Goal: Information Seeking & Learning: Learn about a topic

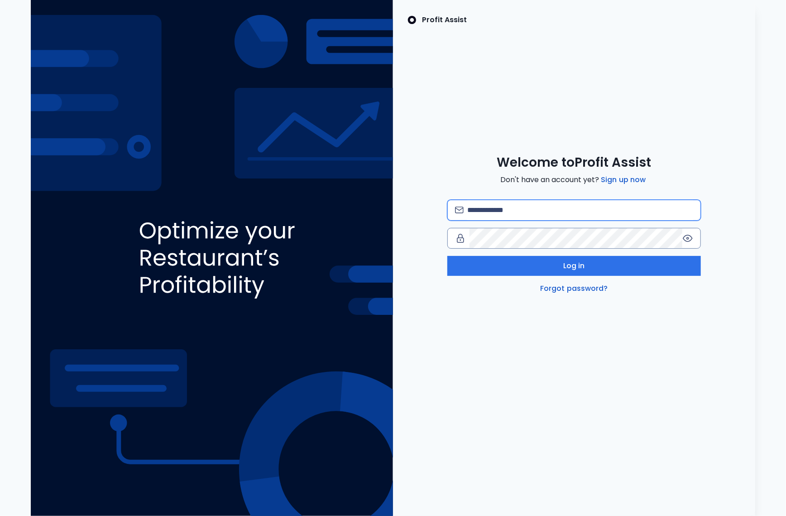
click at [504, 205] on input "email" at bounding box center [580, 210] width 226 height 20
paste input "**********"
type input "**********"
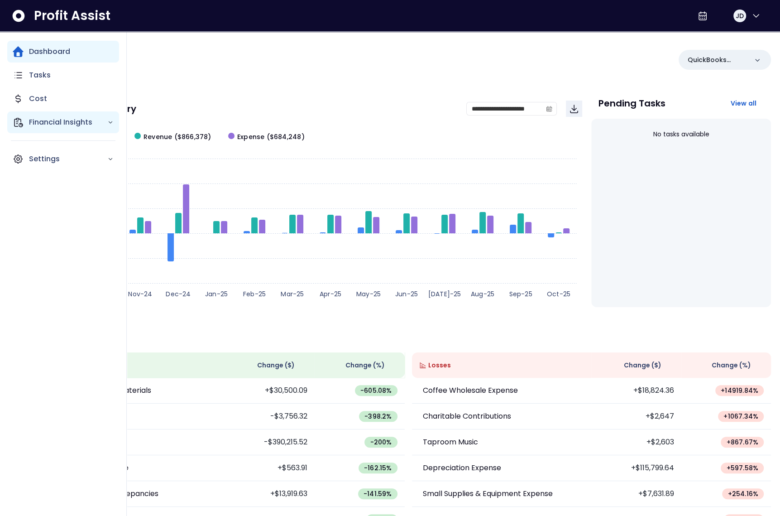
click at [19, 123] on icon "Main navigation" at bounding box center [18, 122] width 11 height 11
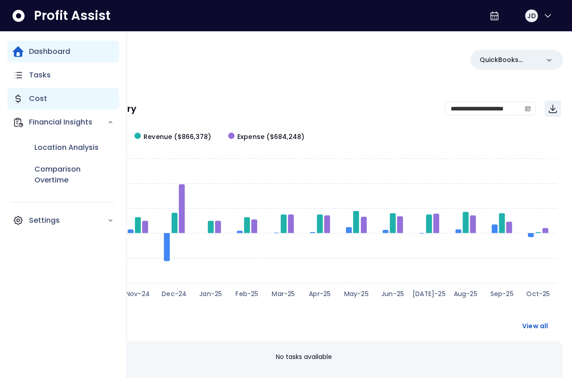
click at [15, 100] on icon "Main navigation" at bounding box center [18, 98] width 11 height 11
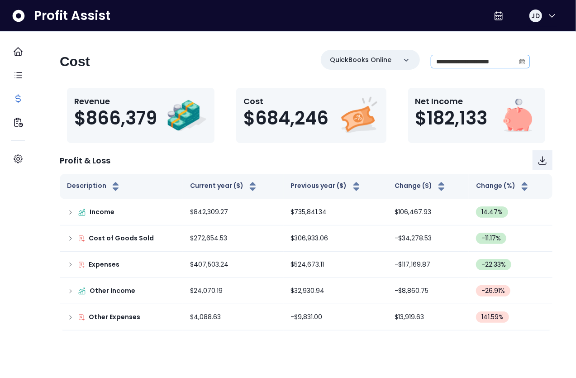
click at [521, 61] on icon "calendar" at bounding box center [522, 61] width 6 height 6
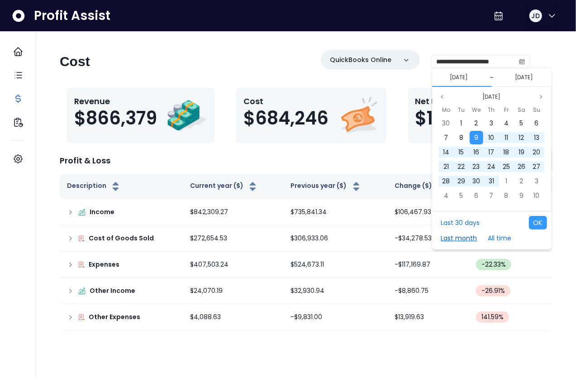
click at [454, 234] on button "Last month" at bounding box center [459, 238] width 45 height 14
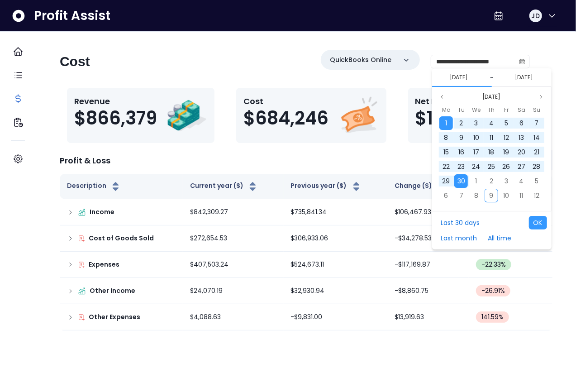
click at [549, 222] on div "Last 30 days Last month All time OK" at bounding box center [491, 230] width 119 height 38
click at [542, 222] on button "OK" at bounding box center [538, 223] width 18 height 14
type input "**********"
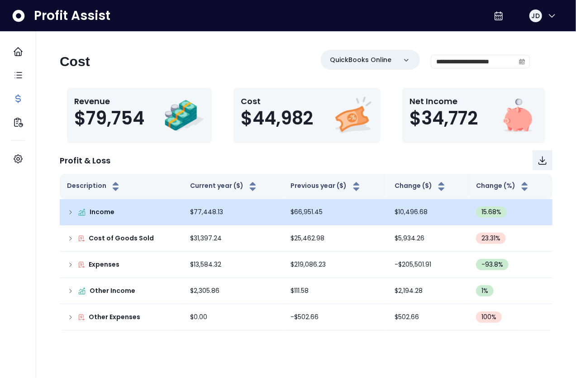
click at [69, 212] on icon at bounding box center [70, 212] width 7 height 7
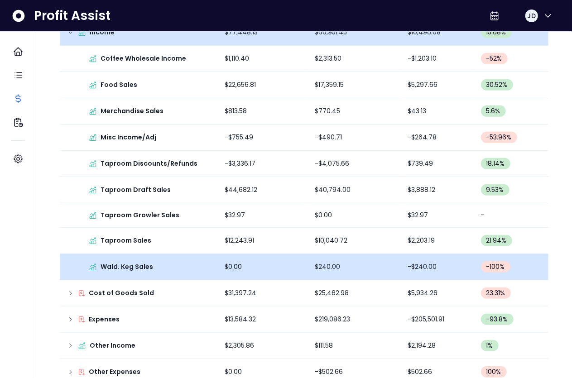
scroll to position [194, 0]
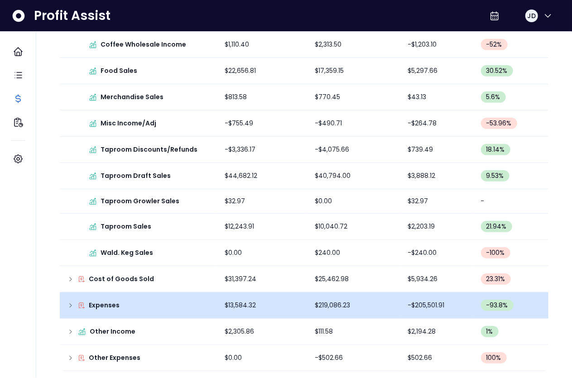
drag, startPoint x: 67, startPoint y: 297, endPoint x: 73, endPoint y: 298, distance: 5.9
click at [67, 297] on td "Expenses" at bounding box center [139, 305] width 158 height 26
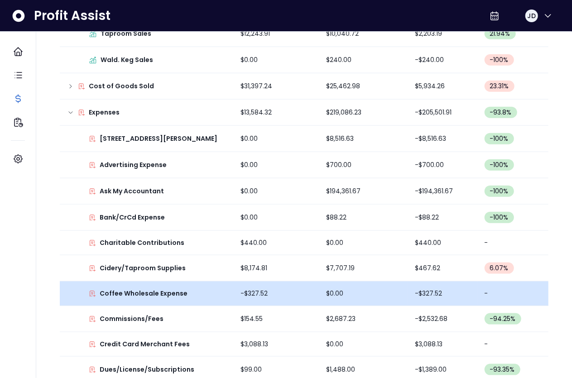
scroll to position [390, 0]
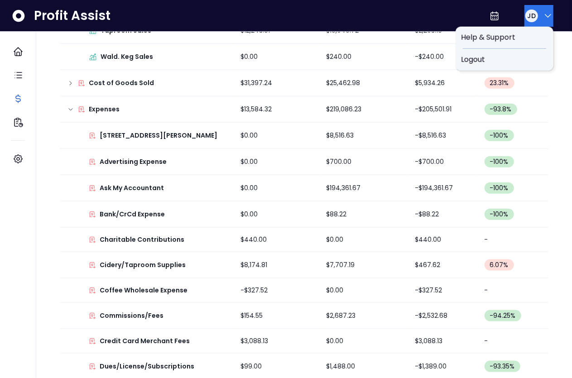
click at [535, 18] on button "JD" at bounding box center [538, 16] width 29 height 22
click at [514, 59] on span "Logout" at bounding box center [504, 59] width 87 height 11
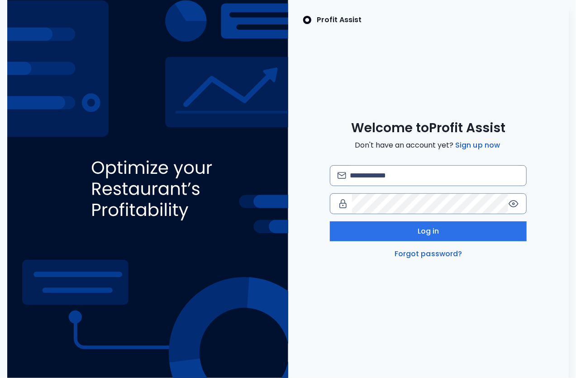
click at [381, 164] on div "Welcome to Profit Assist Don't have an account yet? Sign up now Log in Forgot p…" at bounding box center [428, 189] width 281 height 139
click at [385, 170] on input "email" at bounding box center [434, 176] width 169 height 20
type input "**********"
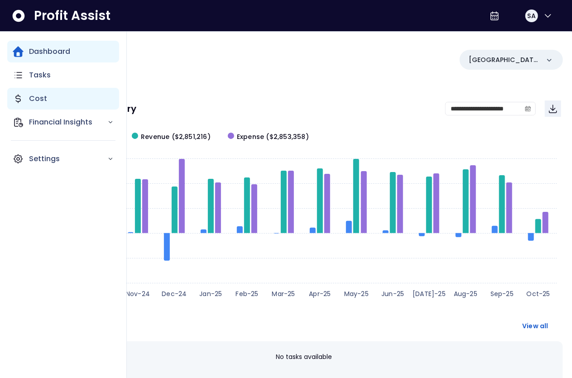
drag, startPoint x: 35, startPoint y: 102, endPoint x: 55, endPoint y: 105, distance: 19.7
click at [35, 102] on p "Cost" at bounding box center [38, 98] width 18 height 11
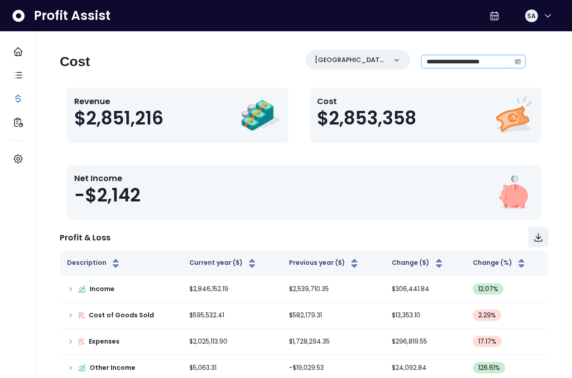
click at [520, 57] on span at bounding box center [518, 61] width 14 height 13
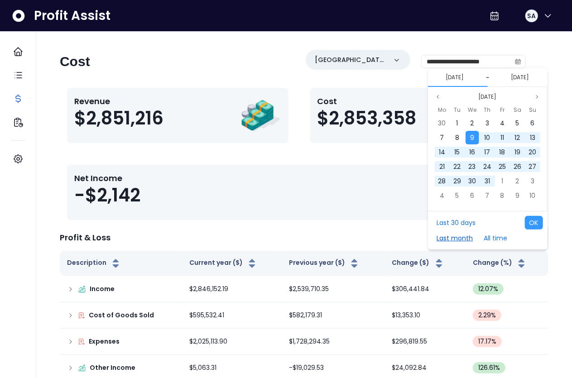
click at [463, 235] on button "Last month" at bounding box center [454, 238] width 45 height 14
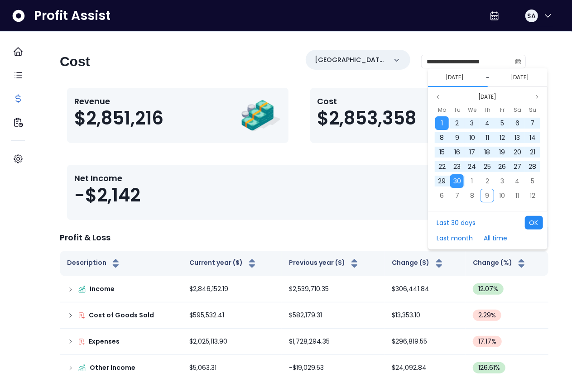
click at [530, 224] on button "OK" at bounding box center [534, 223] width 18 height 14
type input "**********"
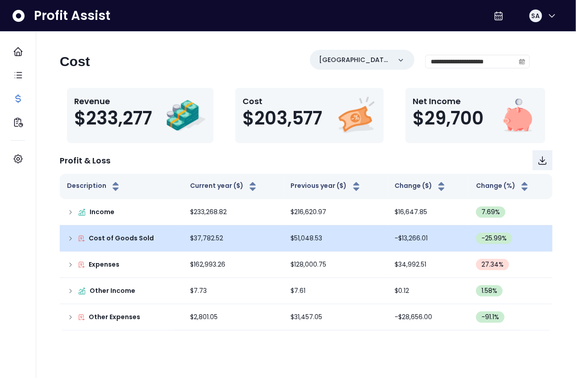
click at [68, 236] on icon at bounding box center [70, 238] width 7 height 7
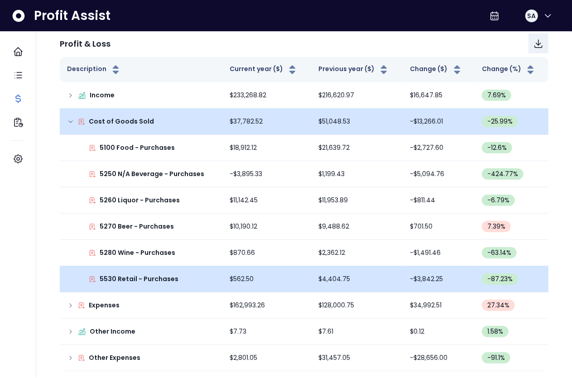
scroll to position [117, 0]
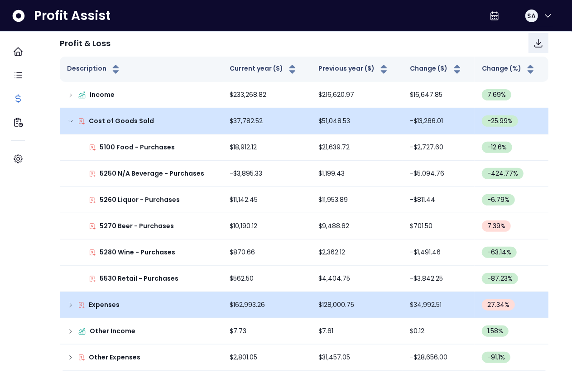
click at [71, 303] on icon at bounding box center [70, 304] width 7 height 7
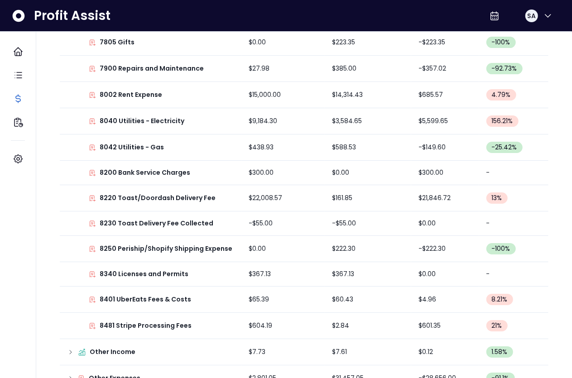
scroll to position [1525, 0]
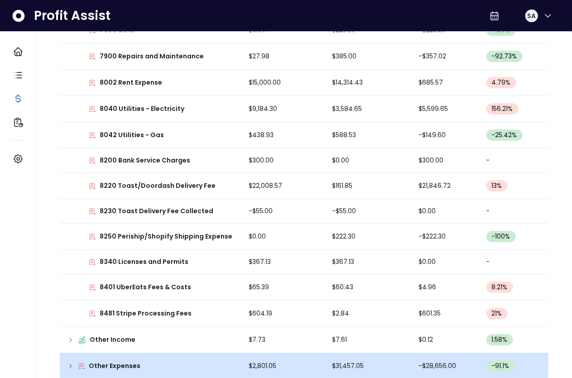
click at [72, 363] on icon at bounding box center [70, 366] width 7 height 7
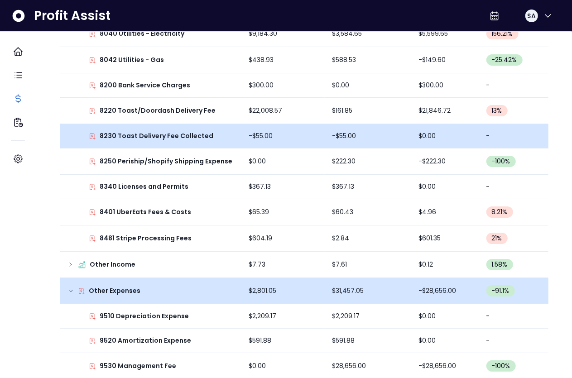
scroll to position [1481, 0]
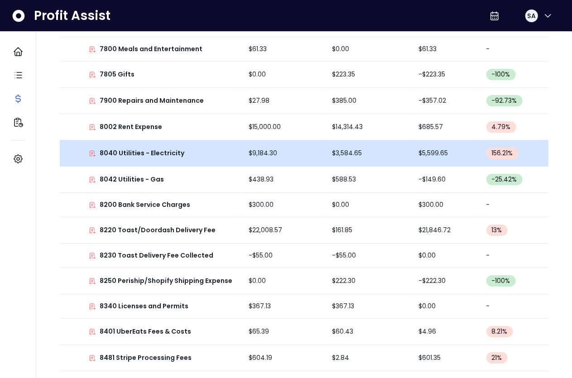
click at [348, 145] on td "$3,584.65" at bounding box center [368, 153] width 86 height 26
